Goal: Information Seeking & Learning: Learn about a topic

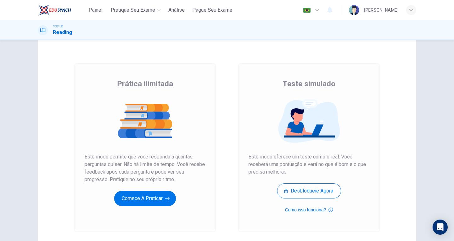
scroll to position [1, 0]
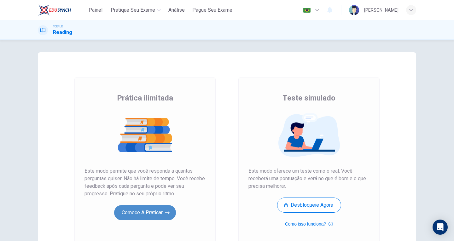
click at [139, 213] on button "Comece a praticar" at bounding box center [145, 212] width 62 height 15
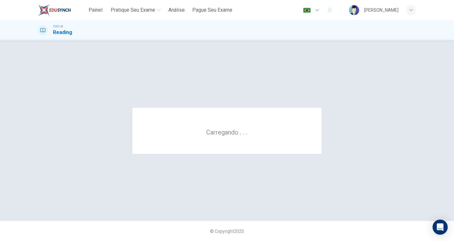
scroll to position [0, 0]
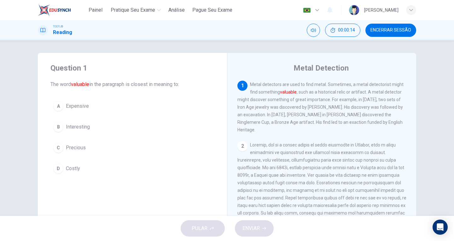
click at [62, 146] on button "C Precious" at bounding box center [132, 148] width 164 height 16
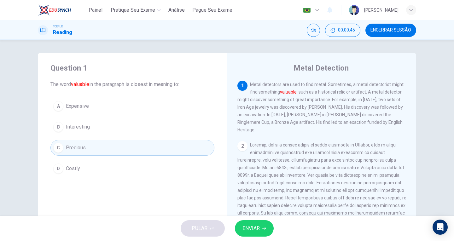
click at [248, 223] on button "ENVIAR" at bounding box center [254, 228] width 39 height 16
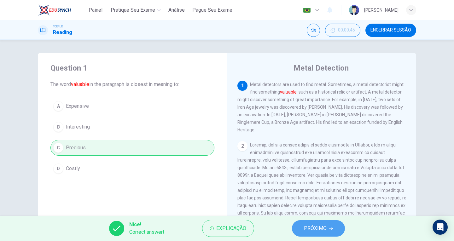
click at [326, 229] on button "PRÓXIMO" at bounding box center [318, 228] width 53 height 16
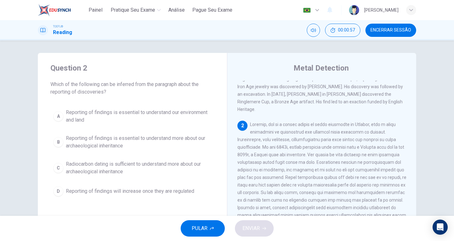
scroll to position [32, 0]
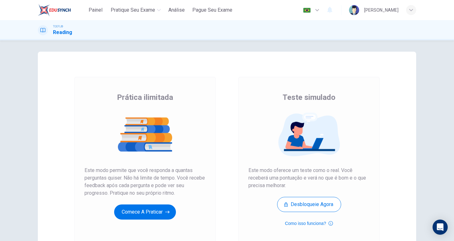
scroll to position [1, 0]
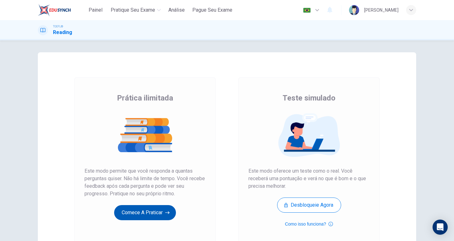
click at [161, 210] on button "Comece a praticar" at bounding box center [145, 212] width 62 height 15
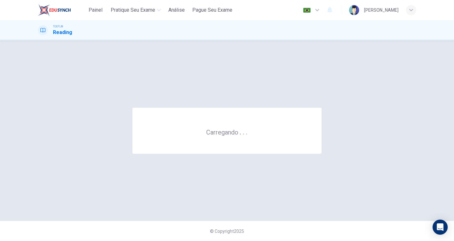
scroll to position [0, 0]
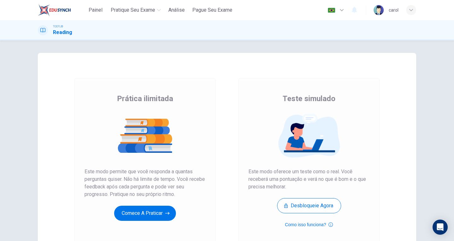
click at [394, 9] on div "[PERSON_NAME]" at bounding box center [394, 10] width 10 height 8
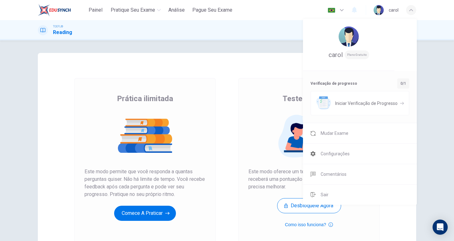
click at [394, 9] on div at bounding box center [227, 120] width 454 height 241
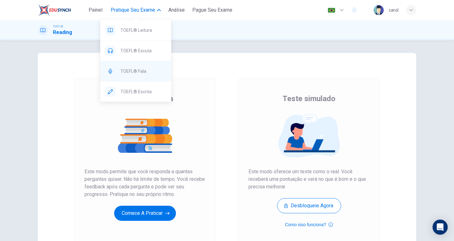
click at [148, 72] on span "TOEFL® Fala" at bounding box center [143, 72] width 46 height 8
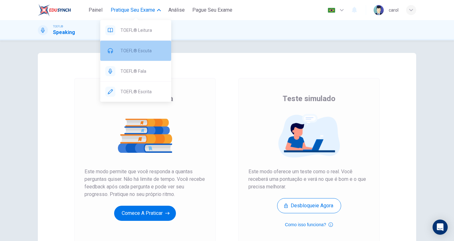
click at [149, 48] on span "TOEFL® Escuta" at bounding box center [143, 51] width 46 height 8
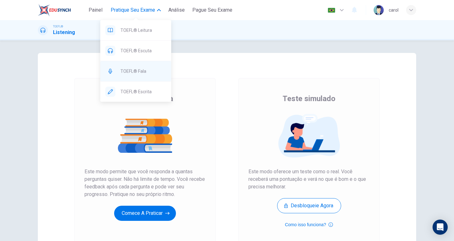
click at [132, 73] on span "TOEFL® Fala" at bounding box center [143, 72] width 46 height 8
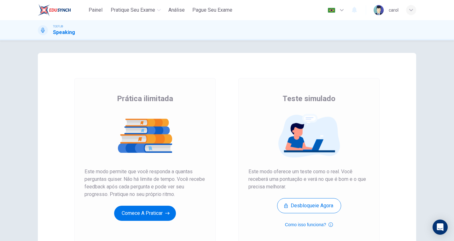
click at [210, 131] on div "Prática ilimitada Este modo permite que você responda a quantas perguntas quise…" at bounding box center [144, 162] width 141 height 169
click at [154, 213] on button "Comece a praticar" at bounding box center [145, 213] width 62 height 15
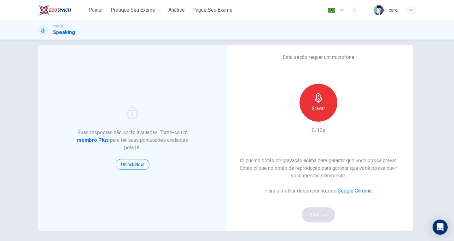
scroll to position [32, 0]
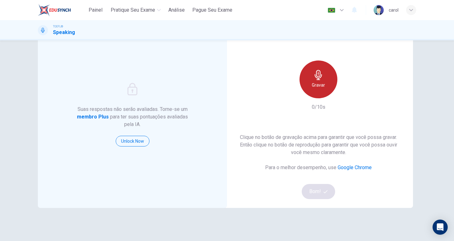
click at [314, 78] on icon "button" at bounding box center [319, 75] width 10 height 10
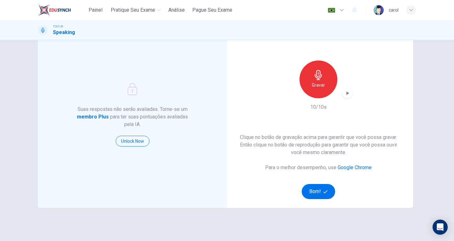
click at [428, 85] on div "Suas respostas não serão avaliadas. Torne-se um membro Plus para ter suas pontu…" at bounding box center [227, 140] width 454 height 201
click at [343, 9] on icon "button" at bounding box center [342, 10] width 4 height 2
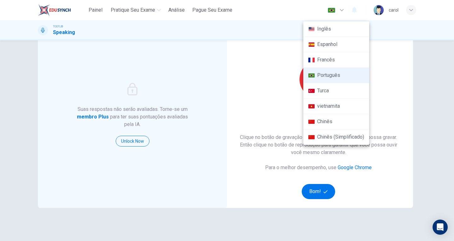
click at [330, 30] on li "Inglês" at bounding box center [336, 28] width 66 height 15
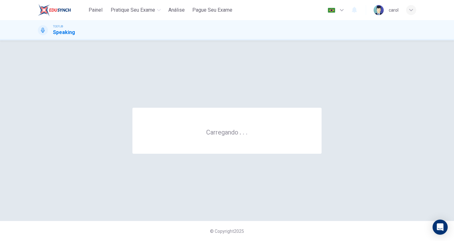
scroll to position [0, 0]
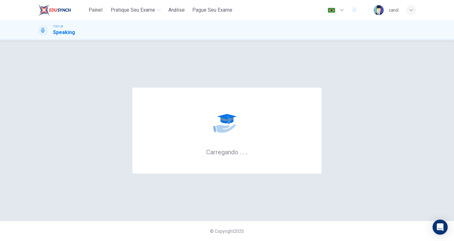
click at [336, 11] on button "button" at bounding box center [336, 10] width 23 height 13
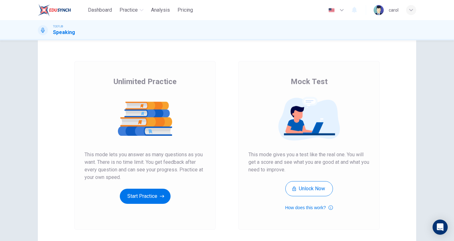
scroll to position [32, 0]
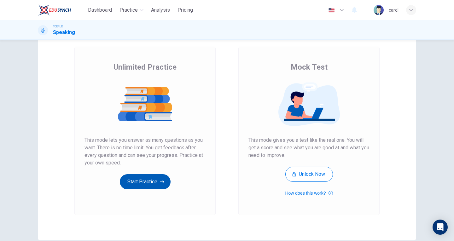
click at [138, 179] on button "Start Practice" at bounding box center [145, 181] width 51 height 15
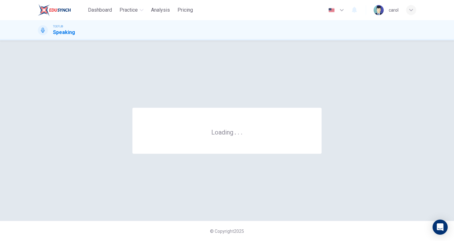
scroll to position [0, 0]
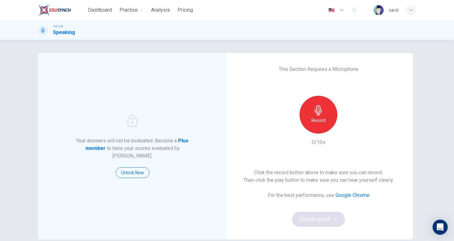
click at [312, 117] on h6 "Record" at bounding box center [319, 121] width 14 height 8
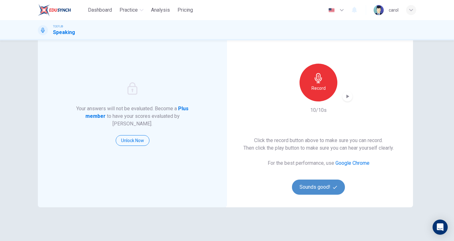
click at [323, 183] on button "Sounds good!" at bounding box center [318, 187] width 53 height 15
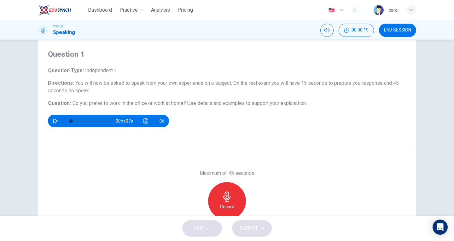
scroll to position [32, 0]
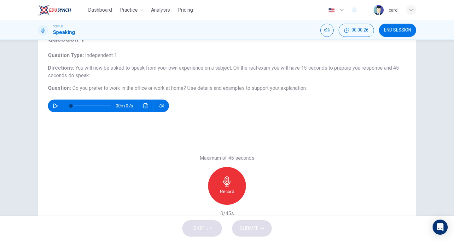
click at [55, 107] on icon "button" at bounding box center [55, 105] width 4 height 5
type input "0"
click at [109, 87] on span "Do you prefer to work in the office or work at home?" at bounding box center [129, 88] width 114 height 6
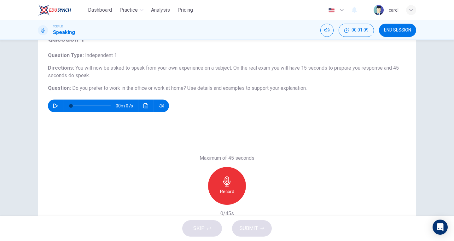
drag, startPoint x: 66, startPoint y: 87, endPoint x: 214, endPoint y: 93, distance: 149.0
click at [214, 93] on div "Question Type : Independent 1 Directions : You will now be asked to speak from …" at bounding box center [227, 82] width 358 height 61
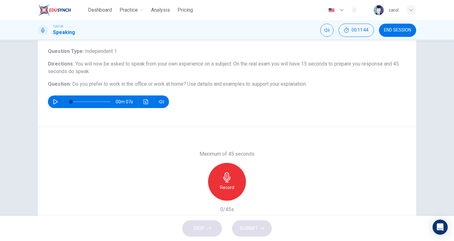
scroll to position [69, 0]
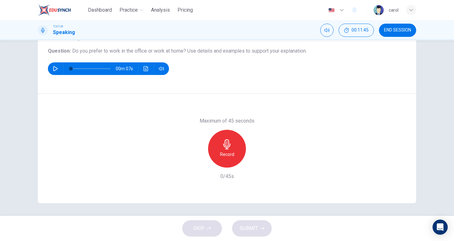
click at [234, 143] on div "Record" at bounding box center [227, 149] width 38 height 38
click at [232, 143] on div "Stop" at bounding box center [227, 149] width 38 height 38
click at [253, 228] on span "SUBMIT" at bounding box center [249, 228] width 18 height 9
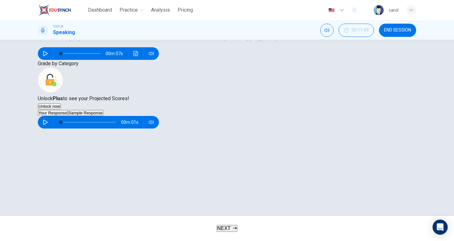
click at [232, 232] on button "NEXT" at bounding box center [227, 228] width 21 height 7
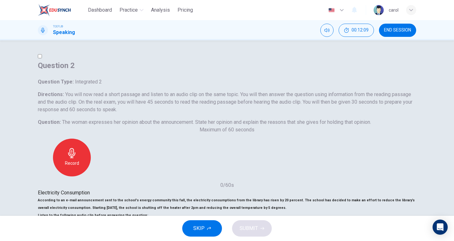
scroll to position [63, 0]
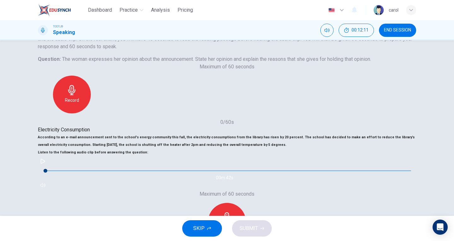
click at [45, 164] on icon "button" at bounding box center [42, 161] width 5 height 5
click at [44, 163] on icon "button" at bounding box center [42, 162] width 3 height 4
drag, startPoint x: 74, startPoint y: 176, endPoint x: 53, endPoint y: 173, distance: 21.4
click at [53, 173] on div "00m 42s" at bounding box center [227, 173] width 379 height 34
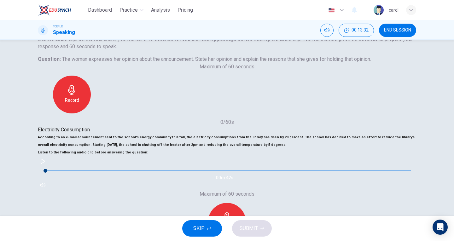
drag, startPoint x: 53, startPoint y: 173, endPoint x: 44, endPoint y: 200, distance: 27.9
click at [44, 191] on div "Electricity Consumption According to an e-mail announcement sent to the school'…" at bounding box center [227, 158] width 379 height 64
click at [48, 167] on button "button" at bounding box center [43, 161] width 10 height 10
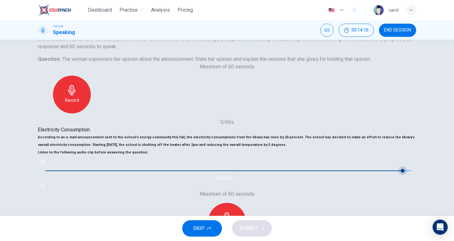
type input "0"
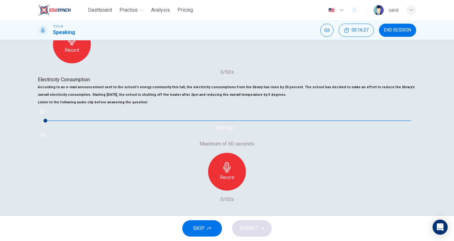
scroll to position [155, 0]
click at [210, 227] on icon "button" at bounding box center [209, 228] width 4 height 3
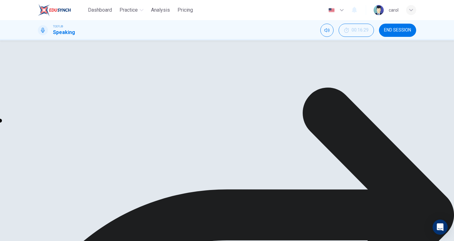
scroll to position [126, 0]
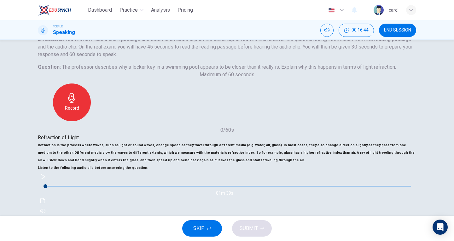
scroll to position [63, 0]
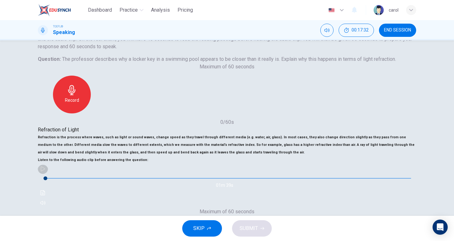
click at [48, 174] on button "button" at bounding box center [43, 169] width 10 height 10
click at [44, 171] on icon "button" at bounding box center [42, 169] width 3 height 4
click at [48, 174] on button "button" at bounding box center [43, 169] width 10 height 10
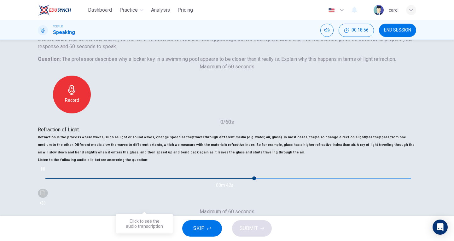
click at [45, 196] on icon "Click to see the audio transcription" at bounding box center [42, 193] width 5 height 5
click at [364, 241] on div at bounding box center [227, 241] width 454 height 0
click at [45, 172] on icon "button" at bounding box center [42, 169] width 5 height 5
click at [205, 227] on button "SKIP" at bounding box center [202, 228] width 40 height 16
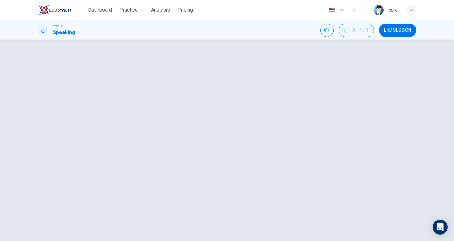
type input "64"
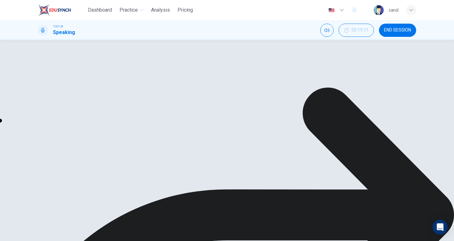
scroll to position [163, 0]
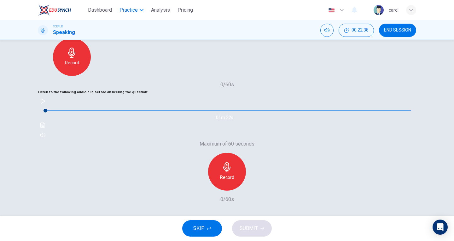
scroll to position [0, 0]
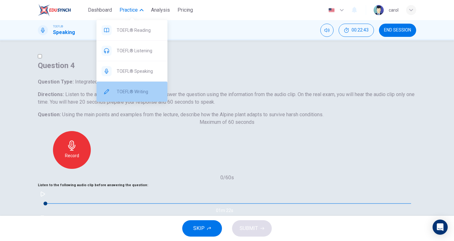
click at [129, 91] on span "TOEFL® Writing" at bounding box center [140, 92] width 46 height 8
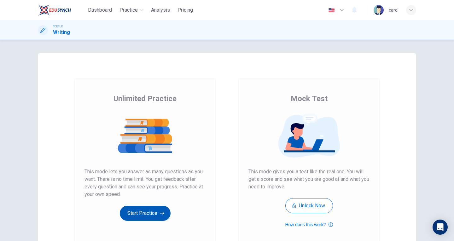
click at [152, 215] on button "Start Practice" at bounding box center [145, 213] width 51 height 15
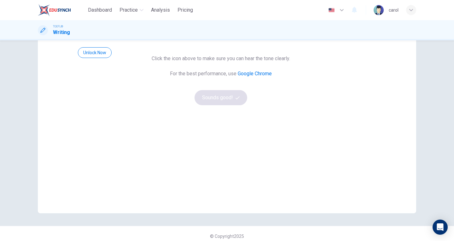
scroll to position [64, 0]
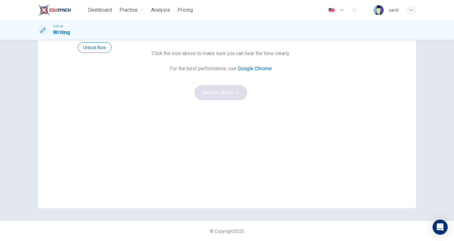
click at [222, 26] on button "button" at bounding box center [220, 24] width 1 height 6
click at [221, 25] on icon "button" at bounding box center [221, 25] width 0 height 0
click at [248, 100] on button "Sounds good!" at bounding box center [221, 92] width 53 height 15
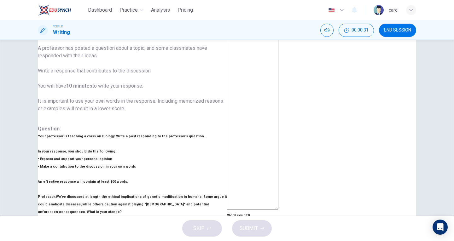
scroll to position [0, 0]
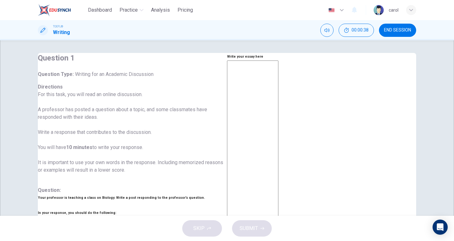
click at [249, 102] on textarea at bounding box center [252, 166] width 51 height 211
click at [279, 96] on textarea at bounding box center [252, 166] width 51 height 211
click at [265, 61] on h6 "Write your essay here" at bounding box center [252, 57] width 51 height 8
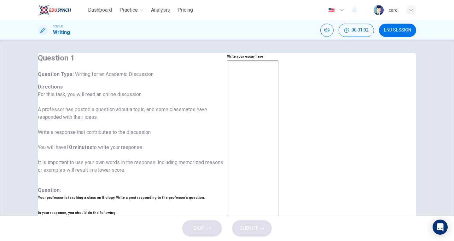
click at [265, 61] on h6 "Write your essay here" at bounding box center [252, 57] width 51 height 8
click at [270, 61] on h6 "Write your essay here" at bounding box center [252, 57] width 51 height 8
click at [264, 61] on h6 "Write your essay here" at bounding box center [252, 57] width 51 height 8
click at [245, 85] on textarea at bounding box center [252, 166] width 51 height 211
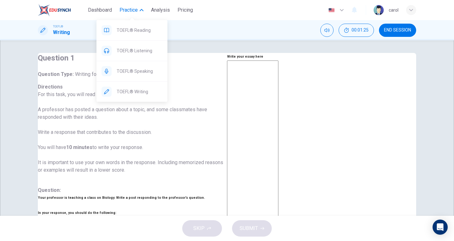
click at [126, 10] on span "Practice" at bounding box center [129, 10] width 18 height 8
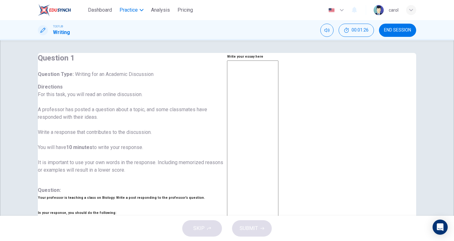
click at [126, 10] on span "Practice" at bounding box center [129, 10] width 18 height 8
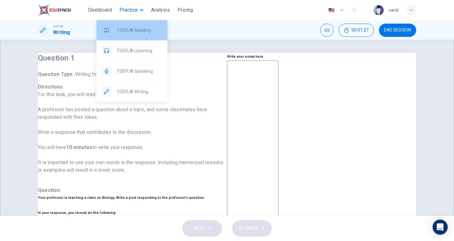
click at [151, 32] on span "TOEFL® Reading" at bounding box center [140, 30] width 46 height 8
